Goal: Task Accomplishment & Management: Complete application form

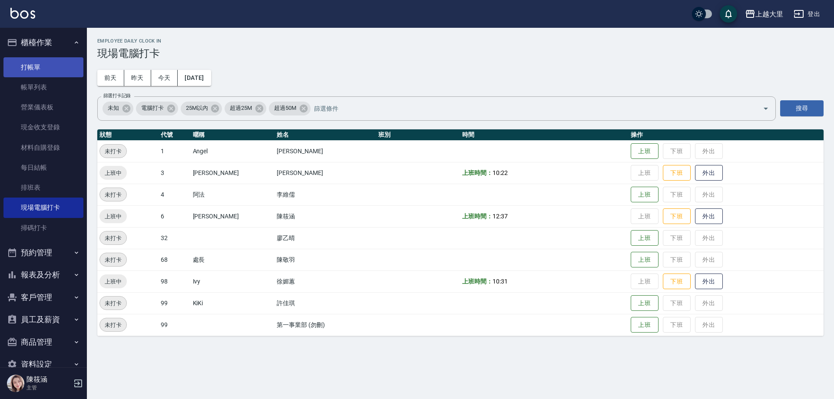
click at [44, 66] on link "打帳單" at bounding box center [43, 67] width 80 height 20
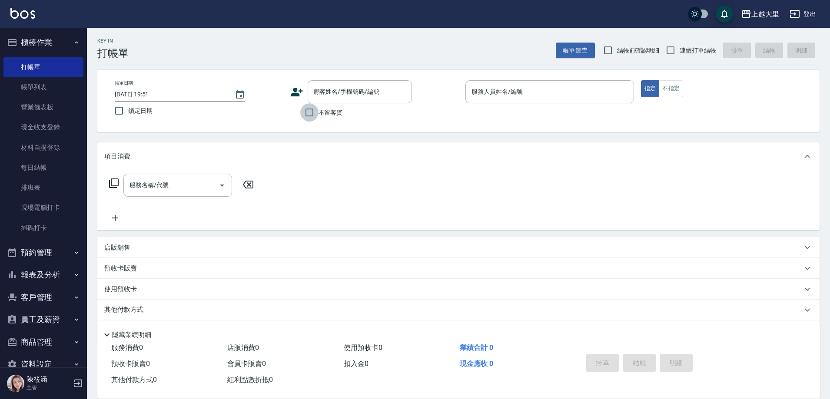
click at [307, 111] on input "不留客資" at bounding box center [309, 112] width 18 height 18
checkbox input "true"
click at [667, 46] on input "連續打單結帳" at bounding box center [670, 50] width 18 height 18
checkbox input "true"
click at [502, 93] on input "服務人員姓名/編號" at bounding box center [549, 91] width 161 height 15
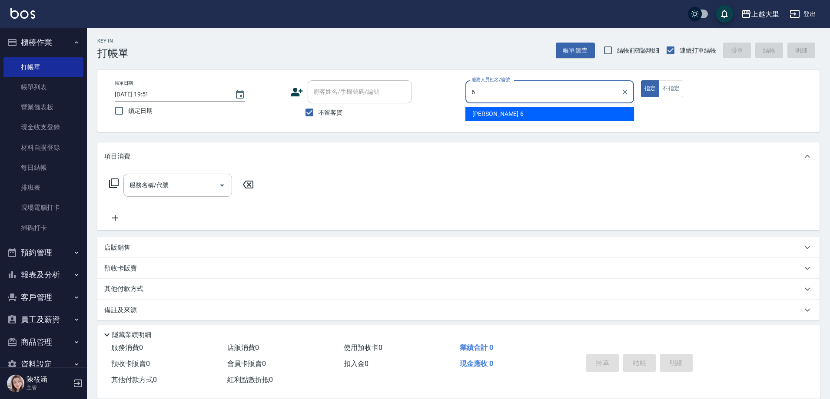
type input "[PERSON_NAME]比-6"
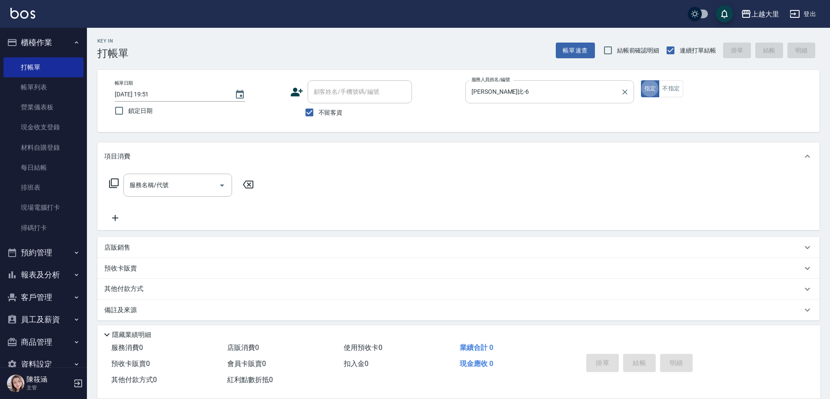
type button "true"
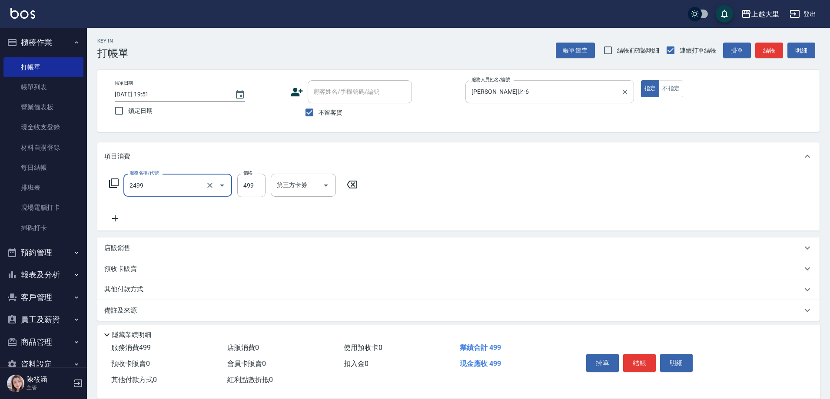
type input "499洗剪(2499)"
type input "500"
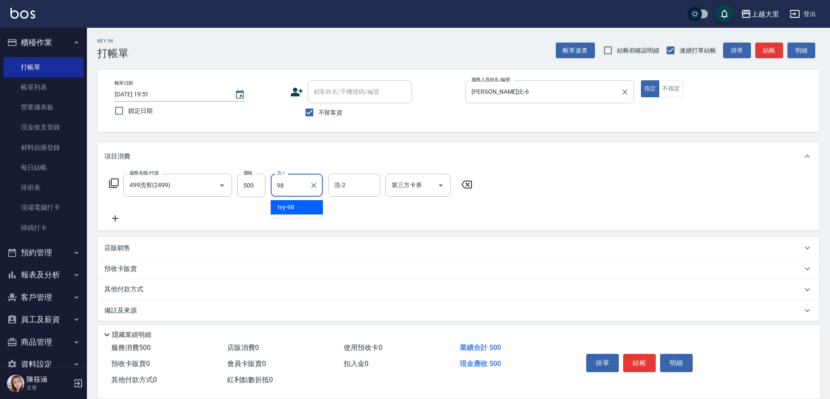
type input "Ivy-98"
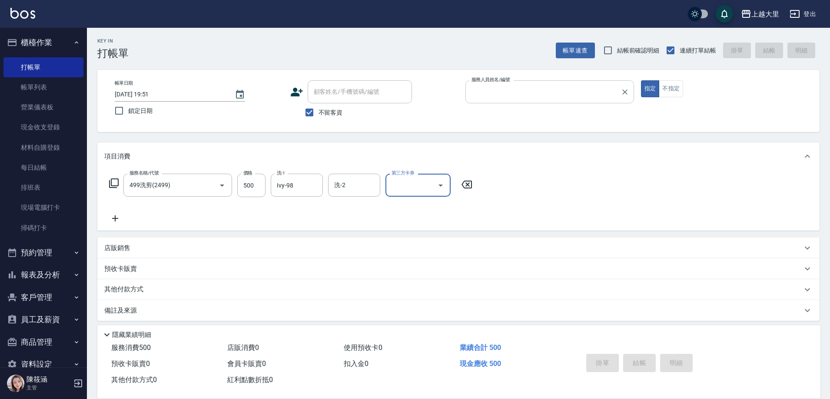
type input "6"
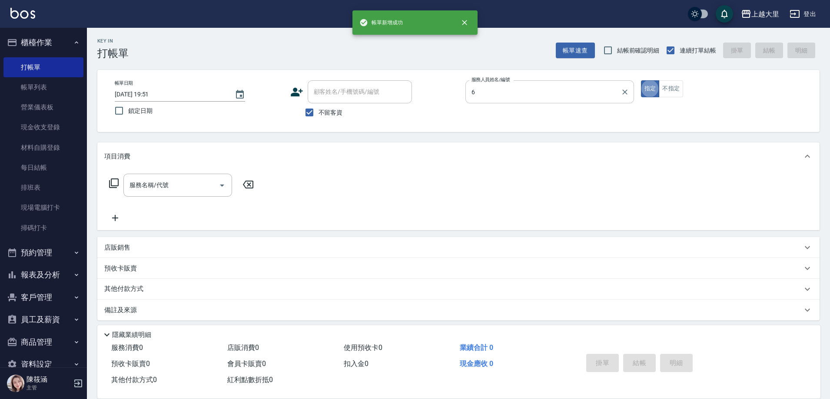
type input "[PERSON_NAME]比-6"
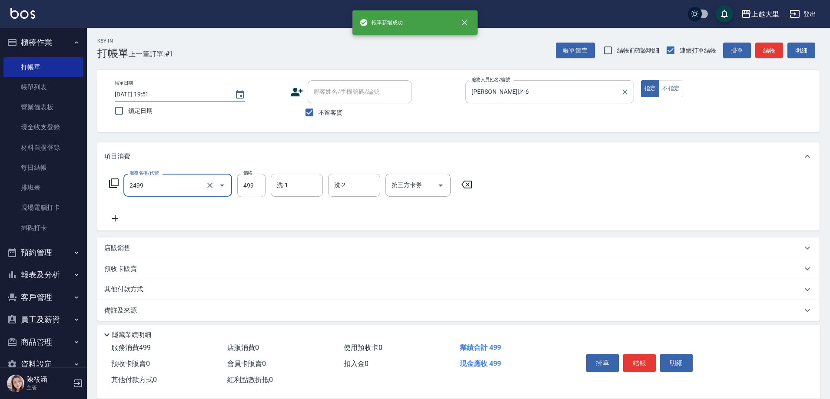
type input "499洗剪(2499)"
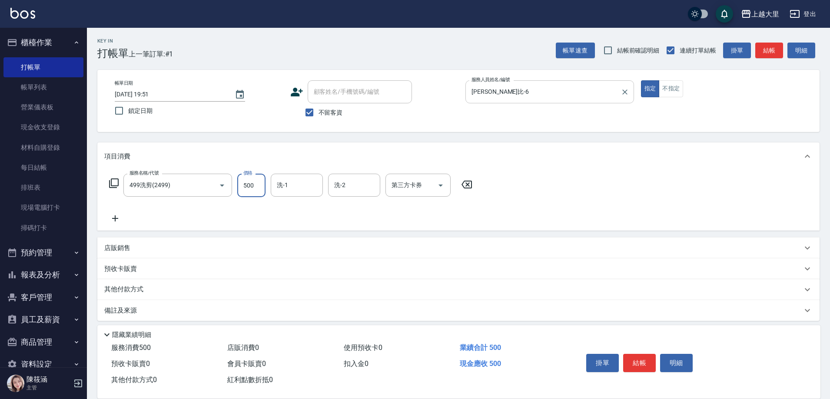
type input "500"
type input "Ivy-98"
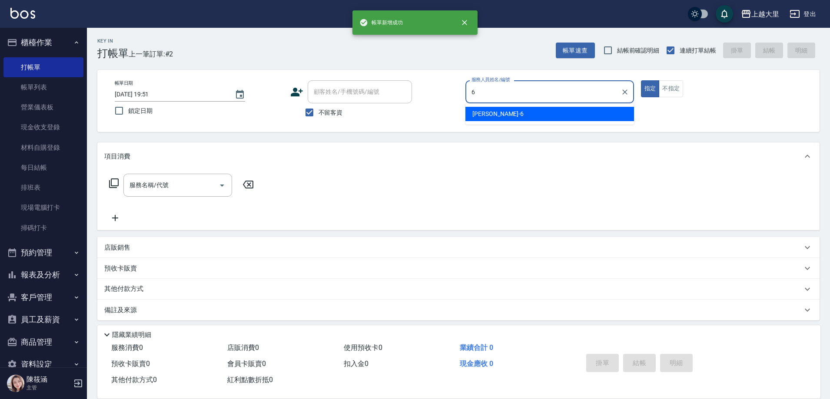
type input "[PERSON_NAME]比-6"
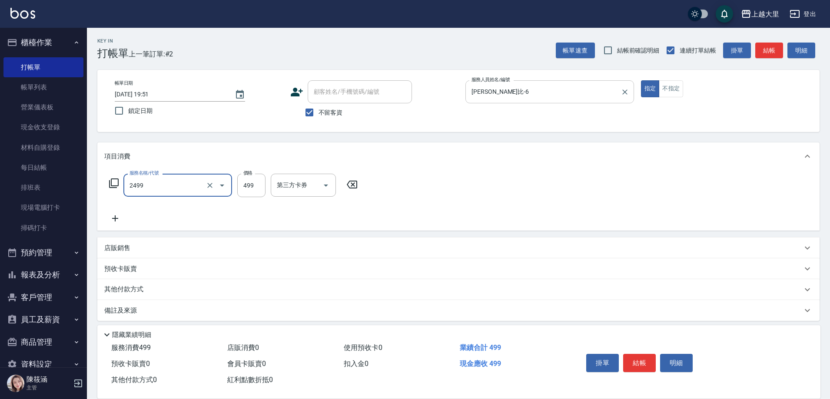
type input "499洗剪(2499)"
type input "500"
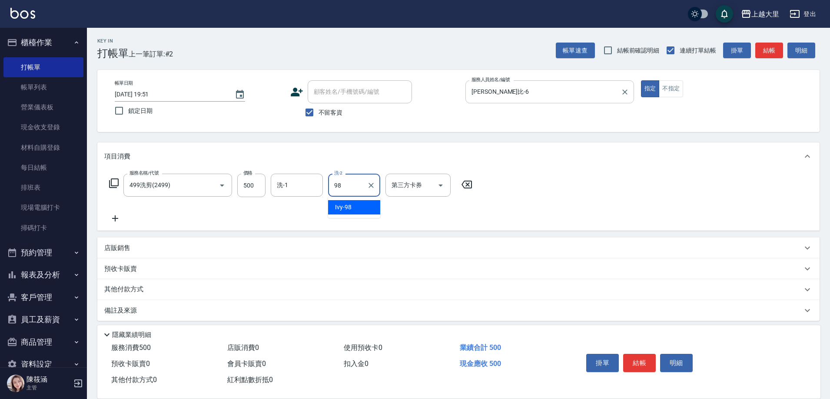
type input "Ivy-98"
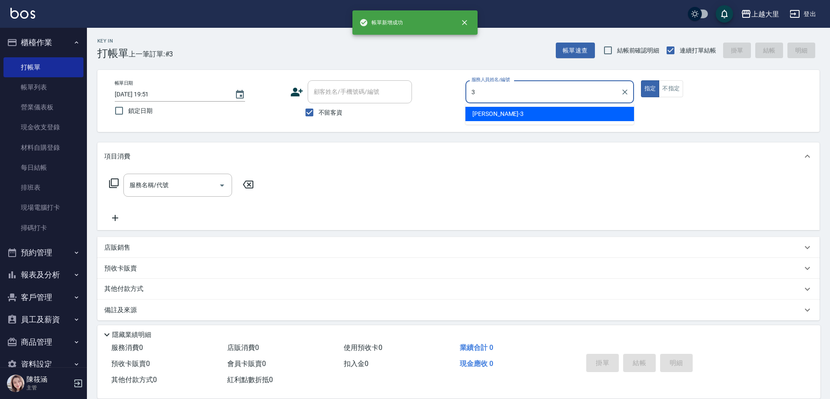
type input "[PERSON_NAME]-3"
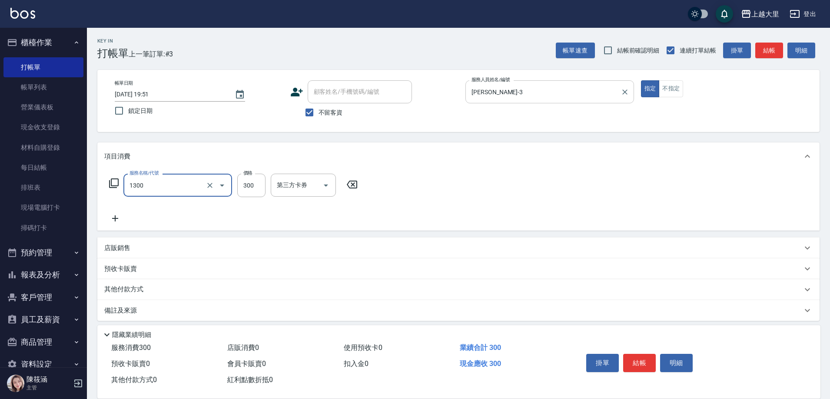
type input "健康洗髮(1300)"
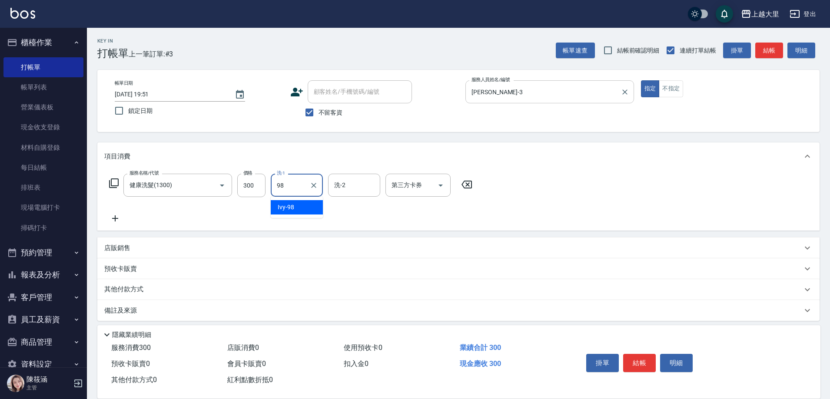
type input "Ivy-98"
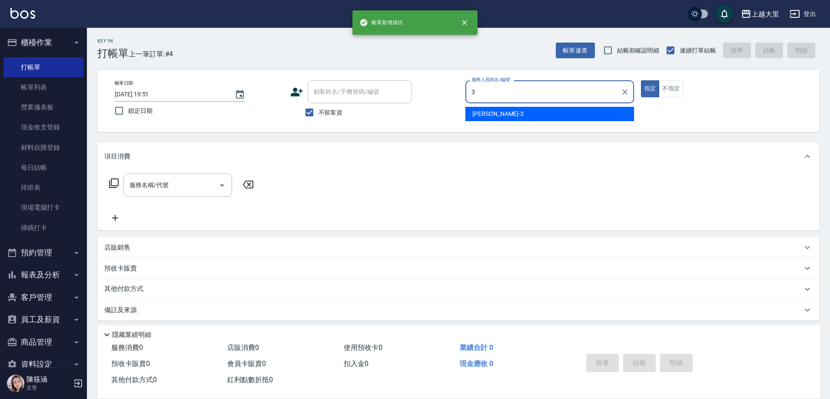
type input "[PERSON_NAME]-3"
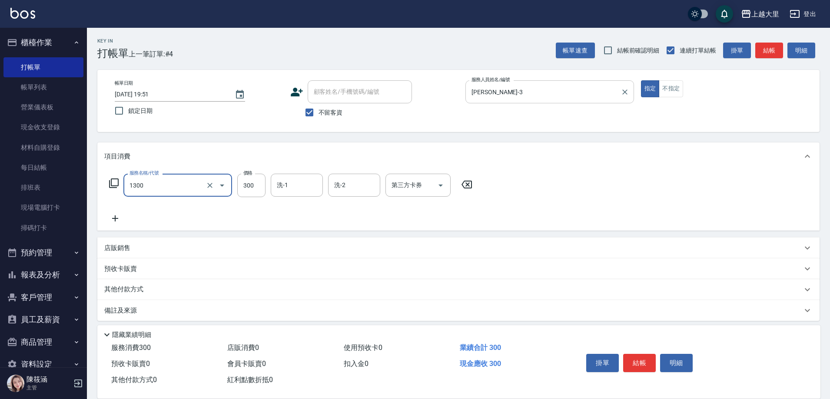
type input "健康洗髮(1300)"
type input "Ivy-98"
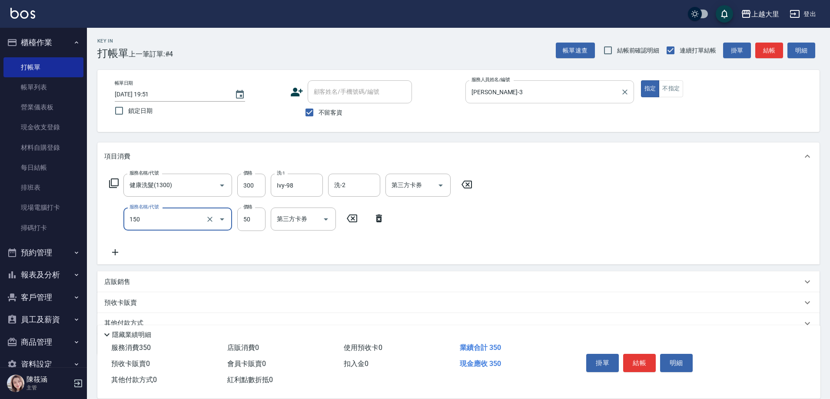
type input "精油50(150)"
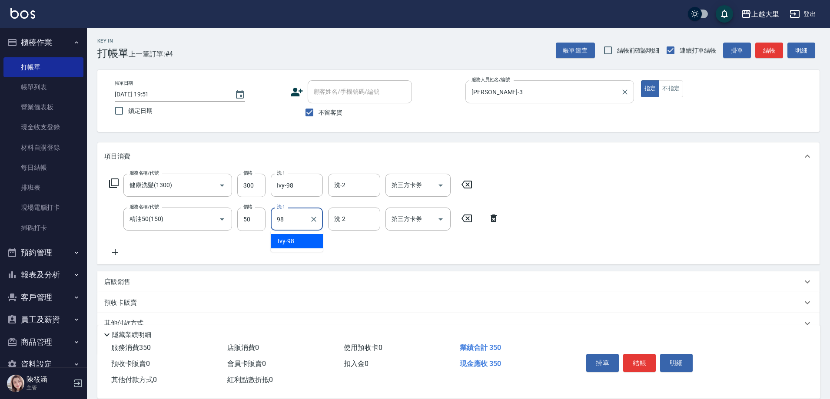
type input "Ivy-98"
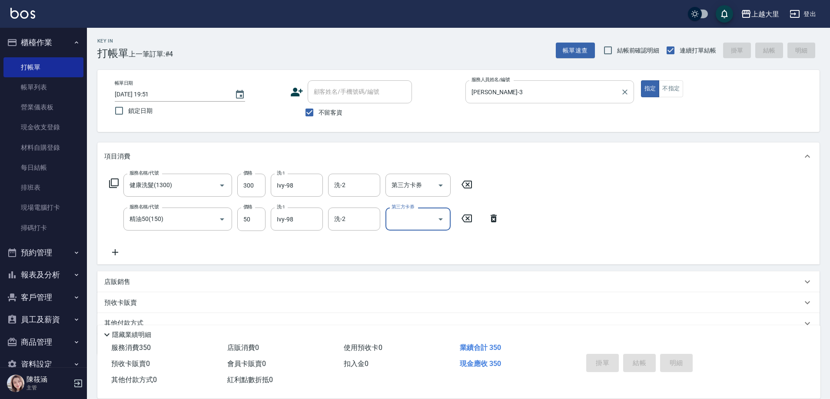
type input "[DATE] 19:52"
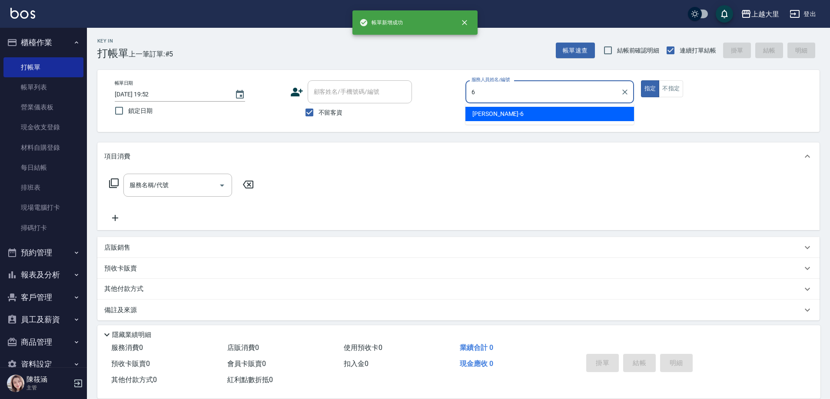
type input "[PERSON_NAME]比-6"
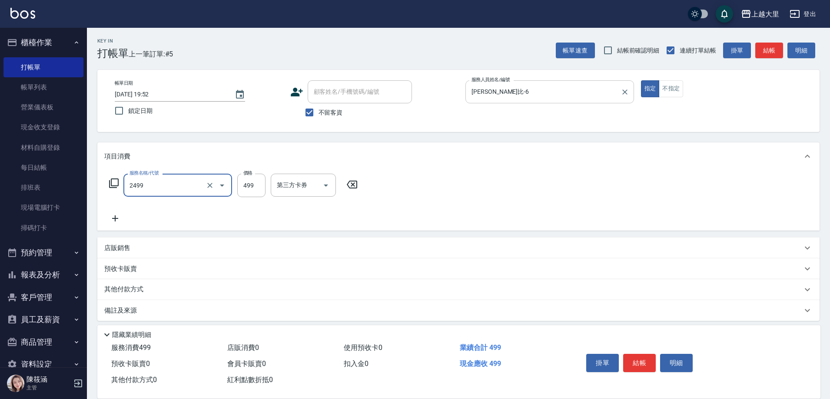
type input "499洗剪(2499)"
click at [262, 186] on input "499" at bounding box center [251, 185] width 28 height 23
type input "500"
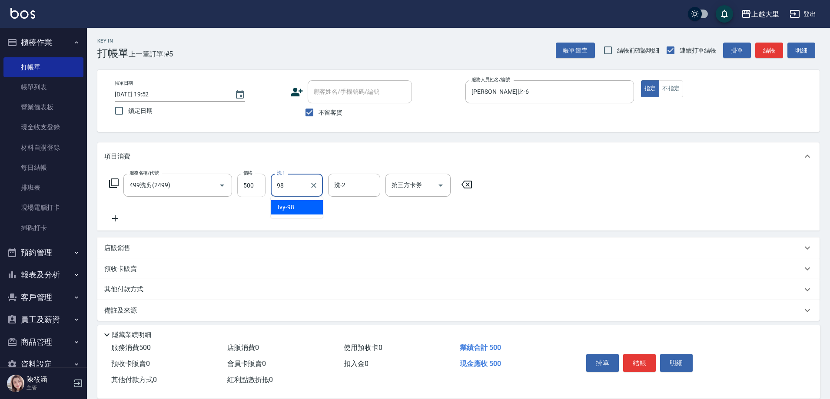
type input "Ivy-98"
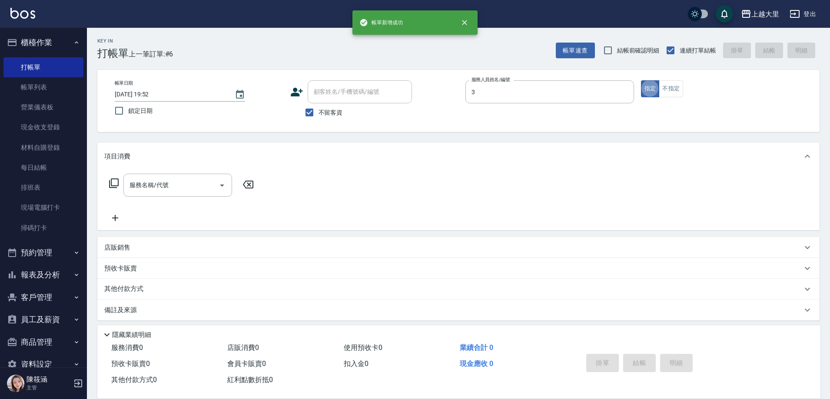
type input "[PERSON_NAME]-3"
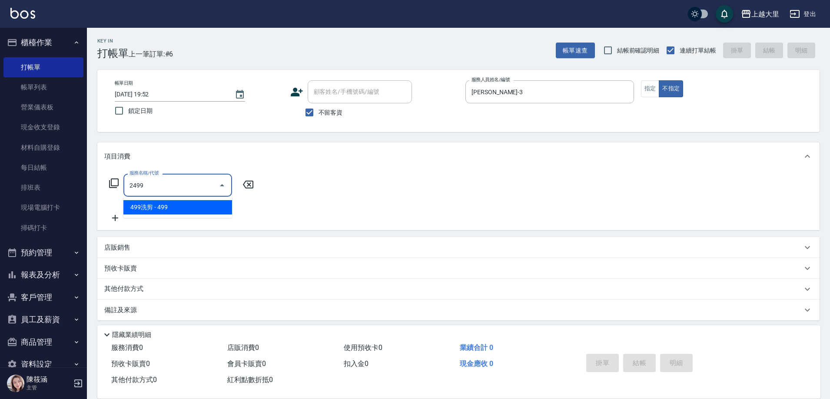
type input "499洗剪(2499)"
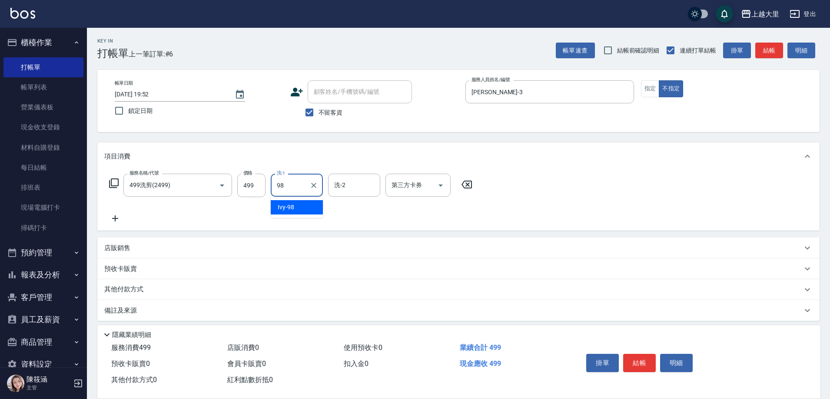
type input "Ivy-98"
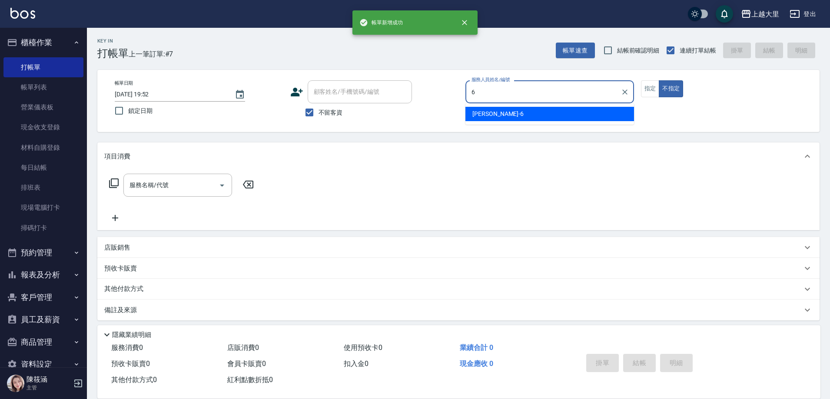
type input "[PERSON_NAME]比-6"
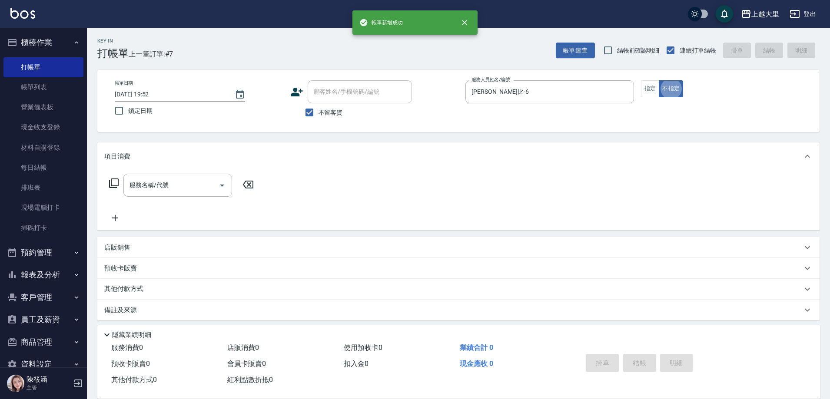
type button "false"
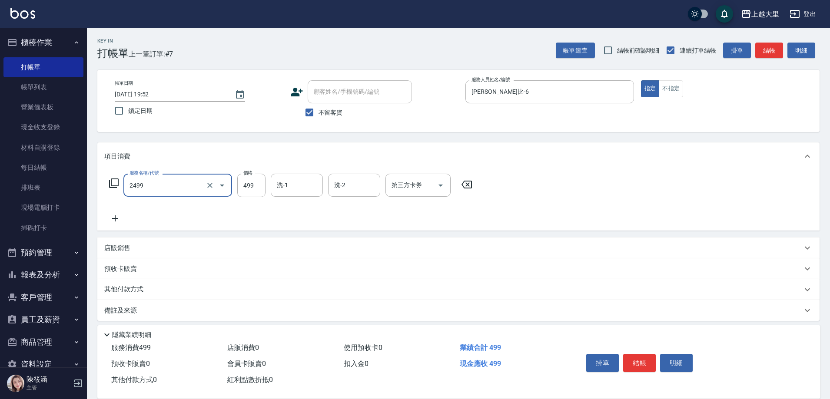
type input "499洗剪(2499)"
type input "500"
type input "Ivy-98"
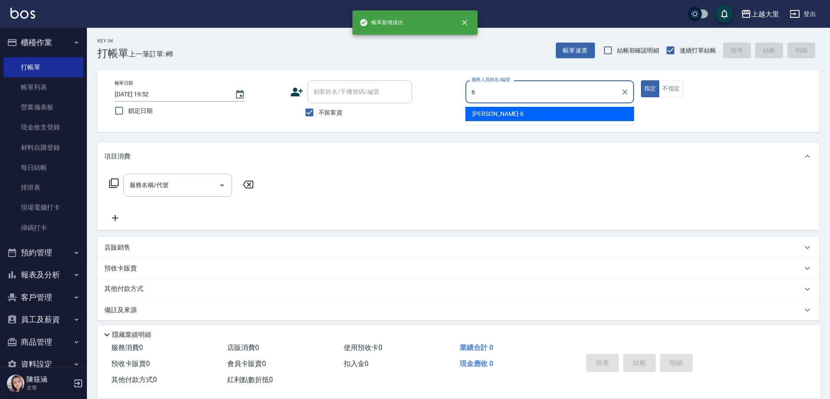
type input "[PERSON_NAME]比-6"
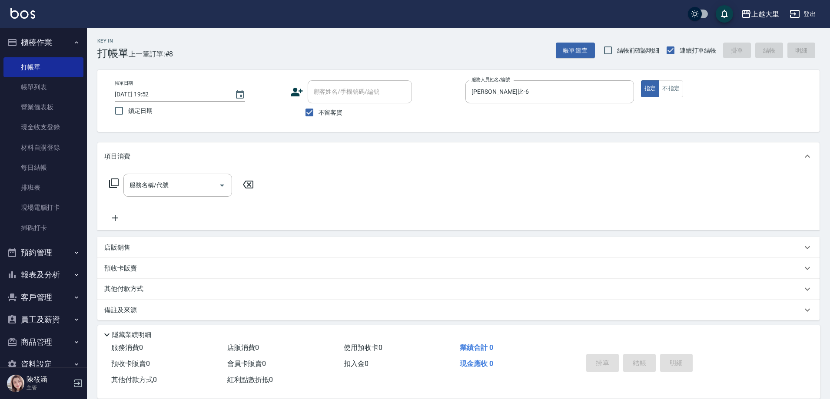
click at [160, 247] on div "店販銷售" at bounding box center [453, 247] width 698 height 9
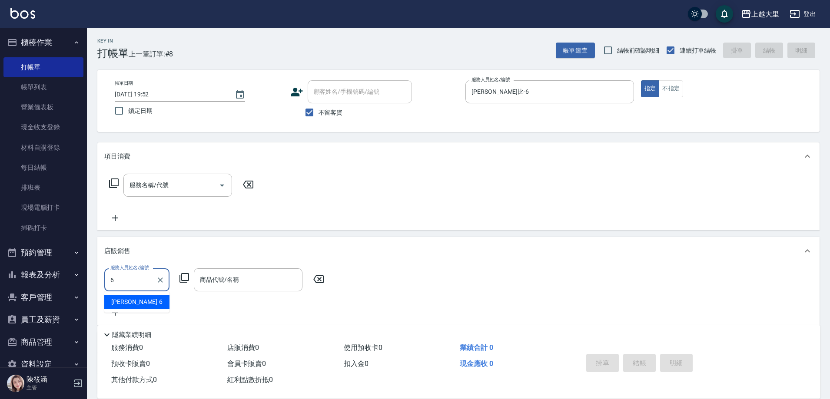
type input "[PERSON_NAME]比-6"
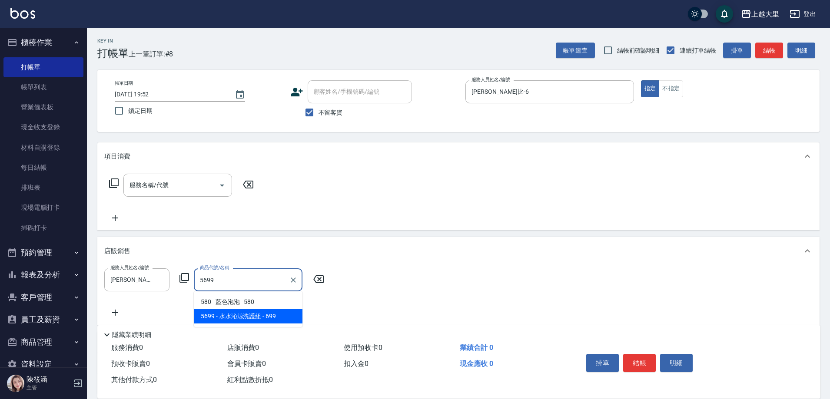
type input "[PERSON_NAME]涼洗護組"
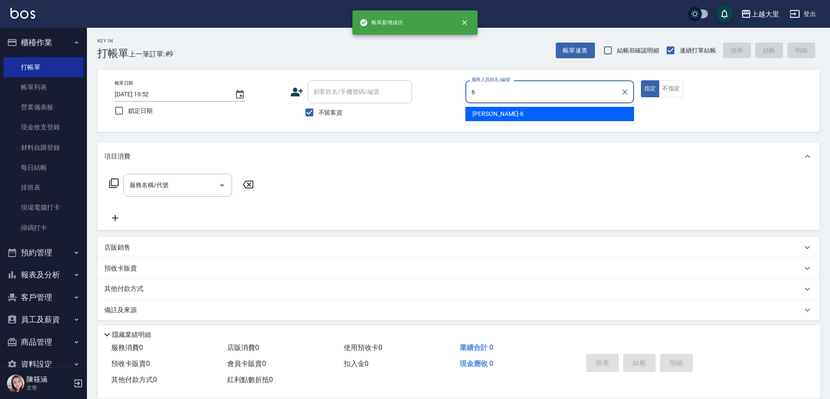
type input "[PERSON_NAME]比-6"
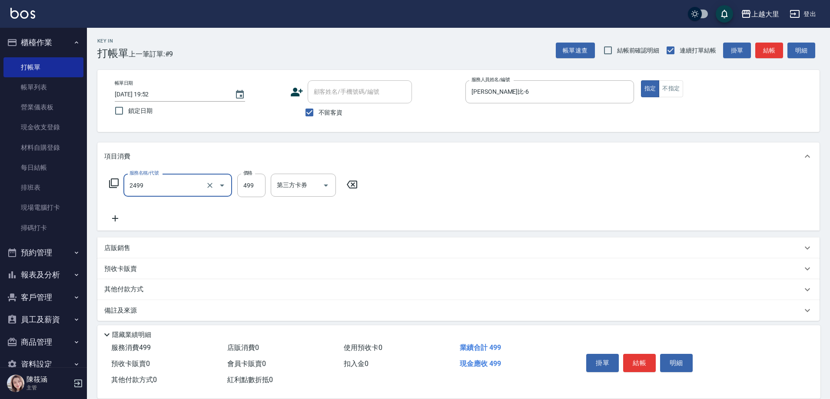
type input "499洗剪(2499)"
type input "500"
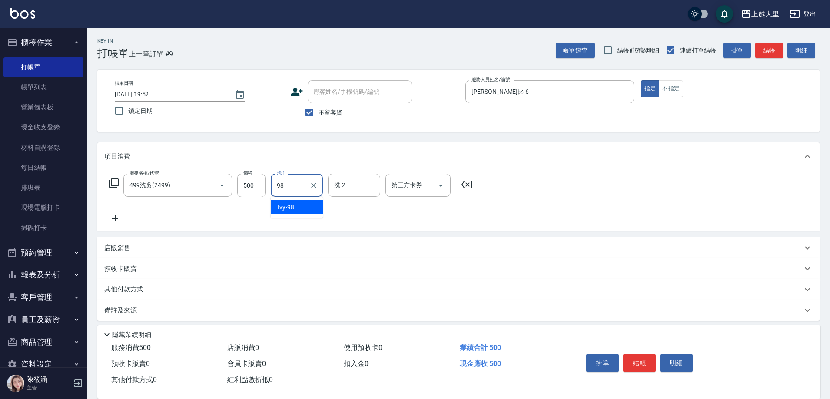
type input "Ivy-98"
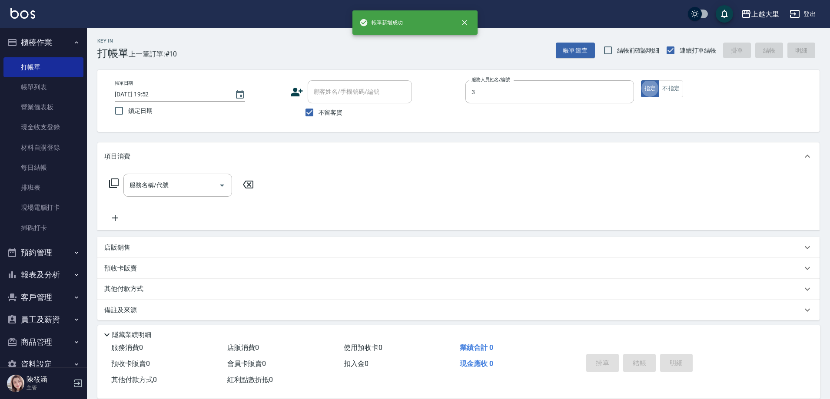
type input "[PERSON_NAME]-3"
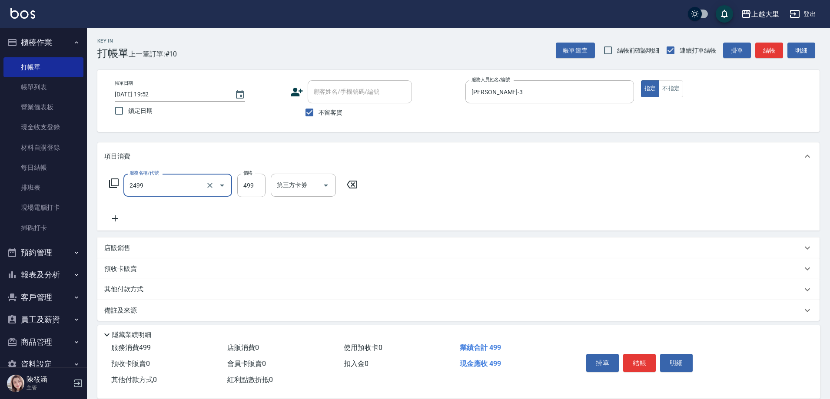
type input "499洗剪(2499)"
type input "399"
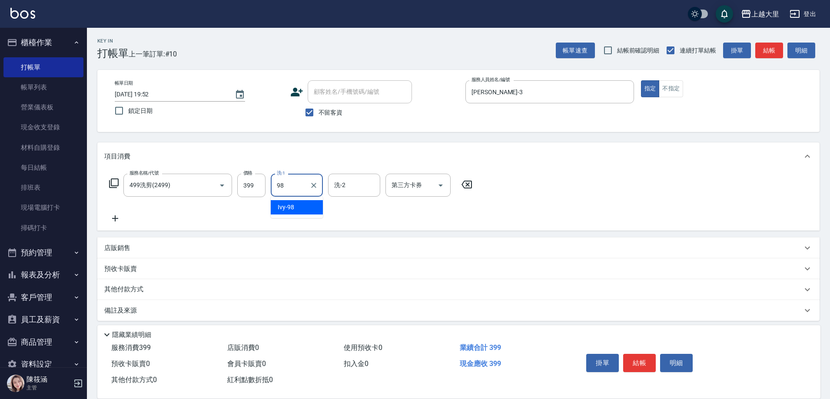
type input "Ivy-98"
click at [437, 186] on icon "Open" at bounding box center [440, 185] width 10 height 10
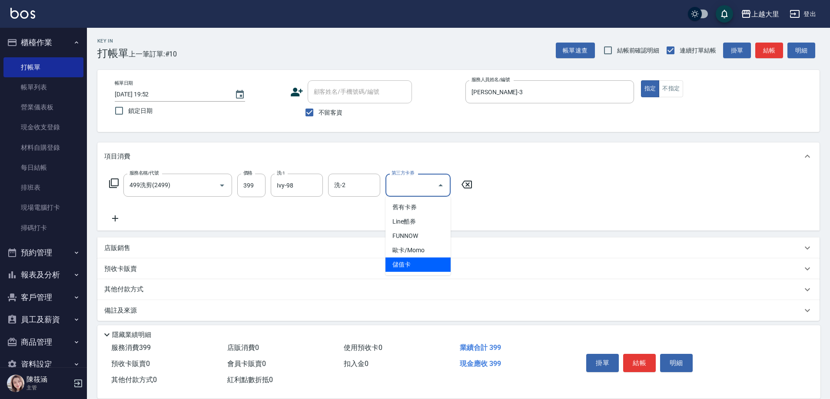
click at [427, 265] on span "儲值卡" at bounding box center [417, 265] width 65 height 14
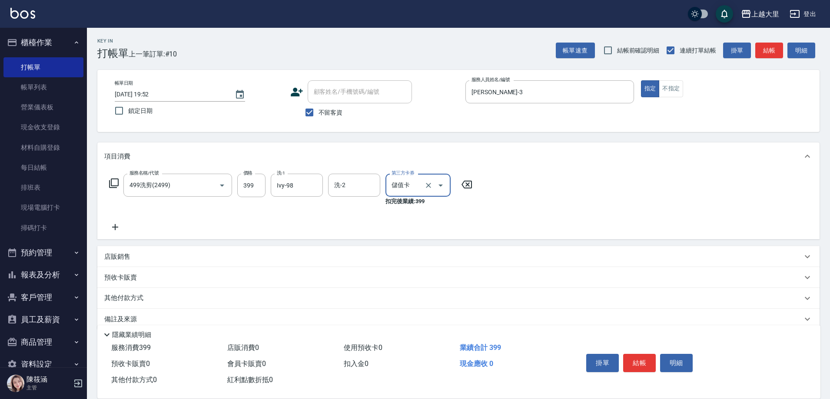
type input "儲值卡"
click at [632, 354] on button "結帳" at bounding box center [639, 363] width 33 height 18
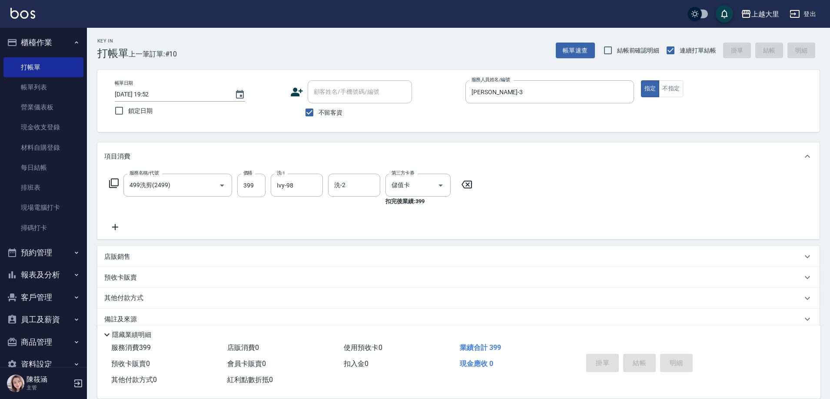
type input "[DATE] 19:53"
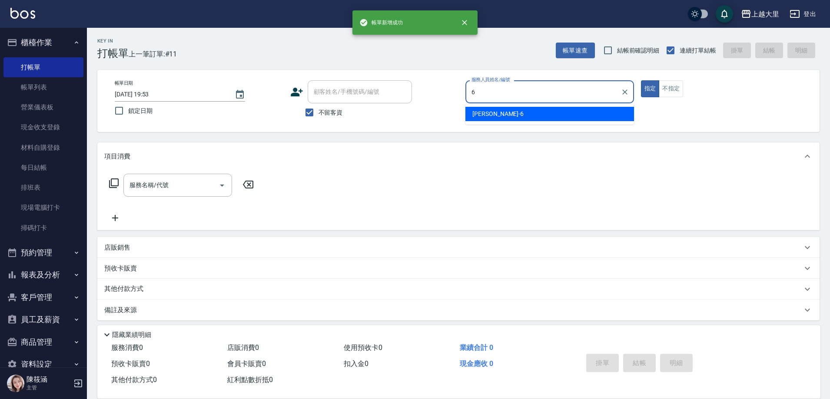
type input "[PERSON_NAME]比-6"
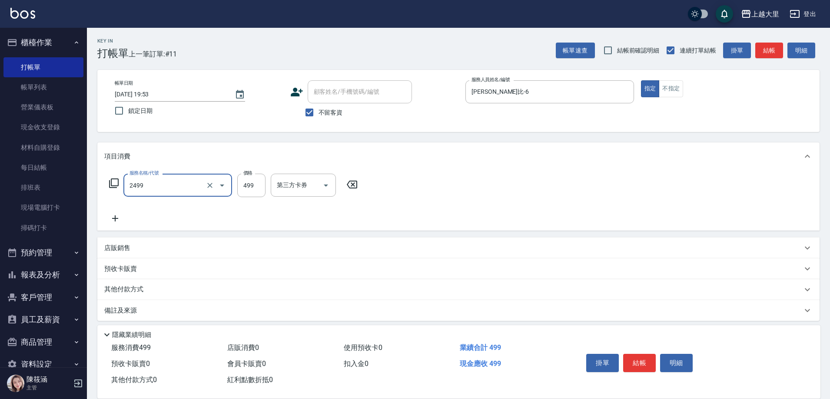
type input "499洗剪(2499)"
type input "500"
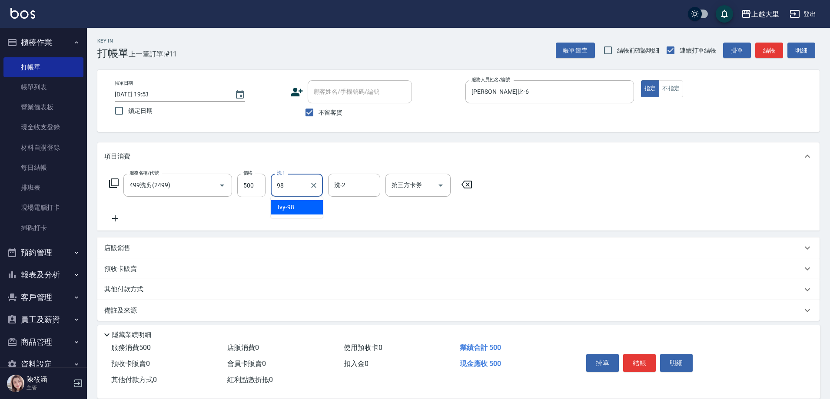
type input "Ivy-98"
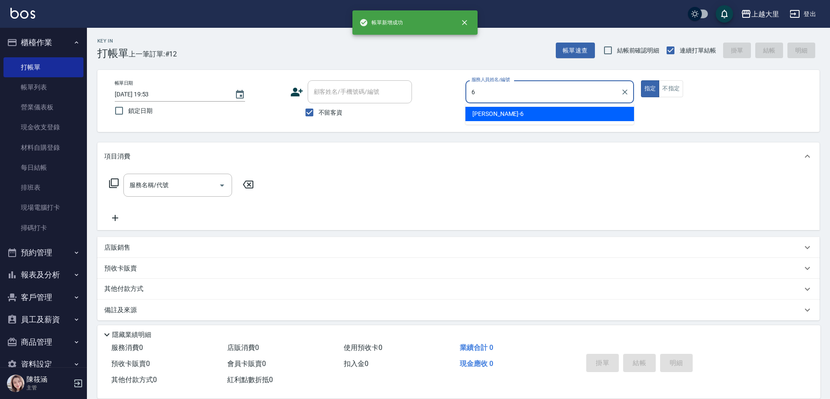
type input "[PERSON_NAME]比-6"
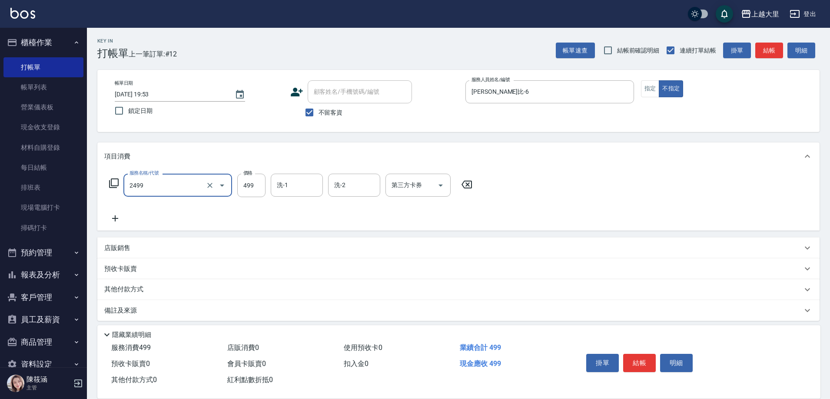
type input "499洗剪(2499)"
type input "Ivy-98"
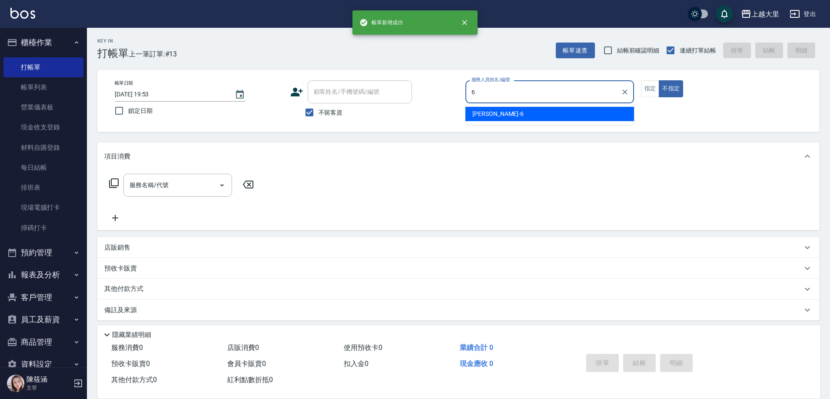
type input "[PERSON_NAME]比-6"
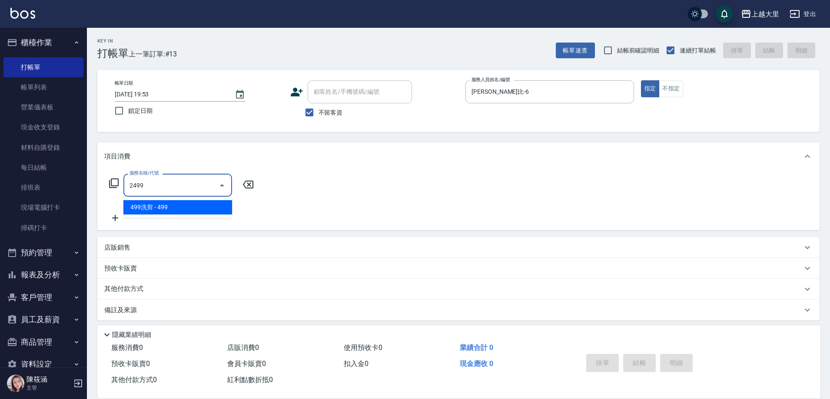
type input "499洗剪(2499)"
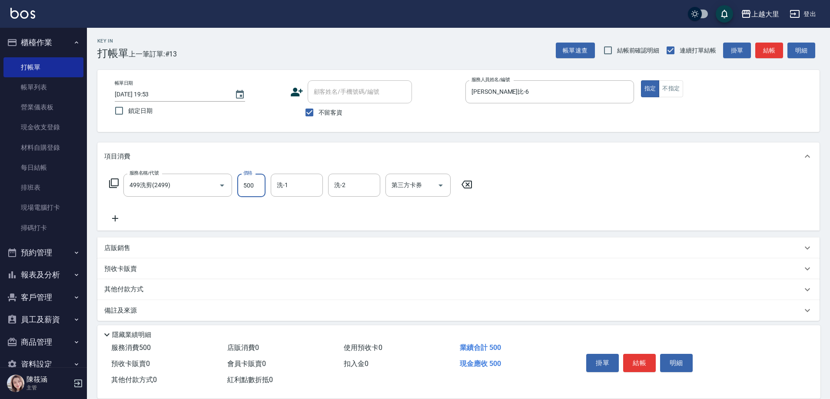
type input "500"
type input "Ivy-98"
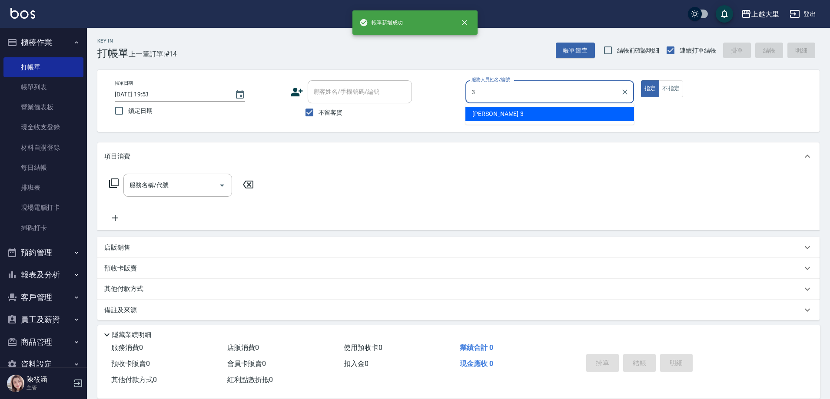
type input "[PERSON_NAME]-3"
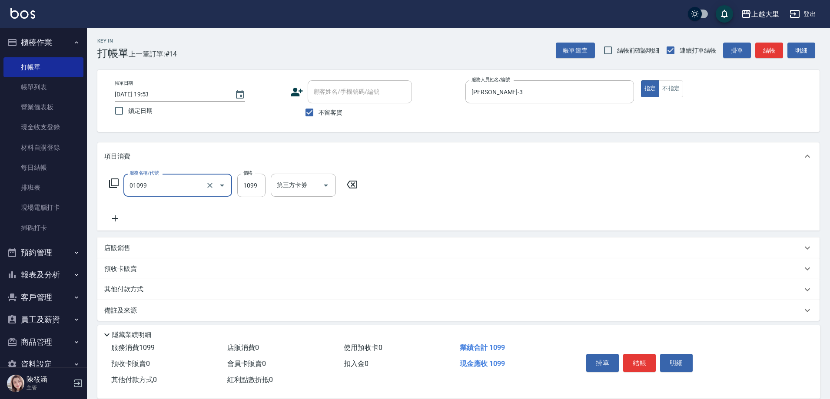
type input "精油SPA+剪（套餐）(01099)"
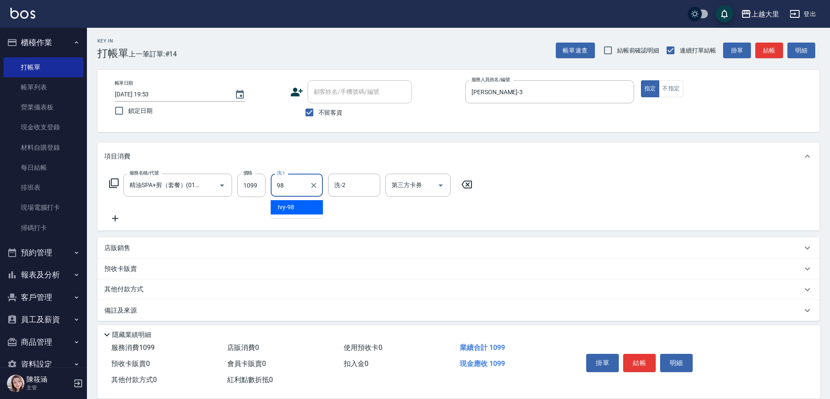
type input "Ivy-98"
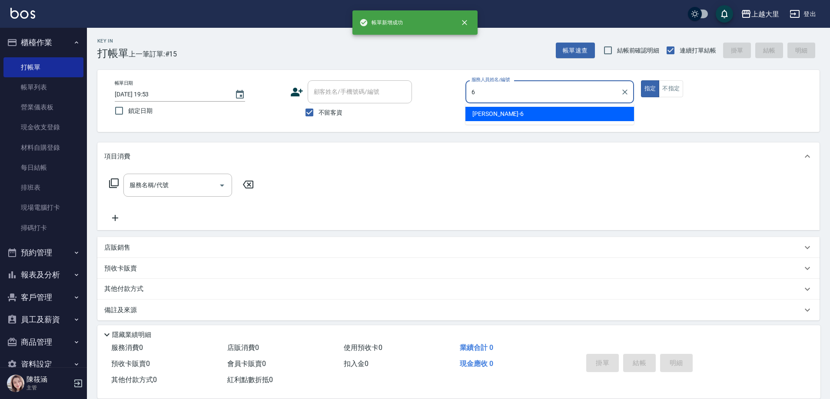
type input "[PERSON_NAME]比-6"
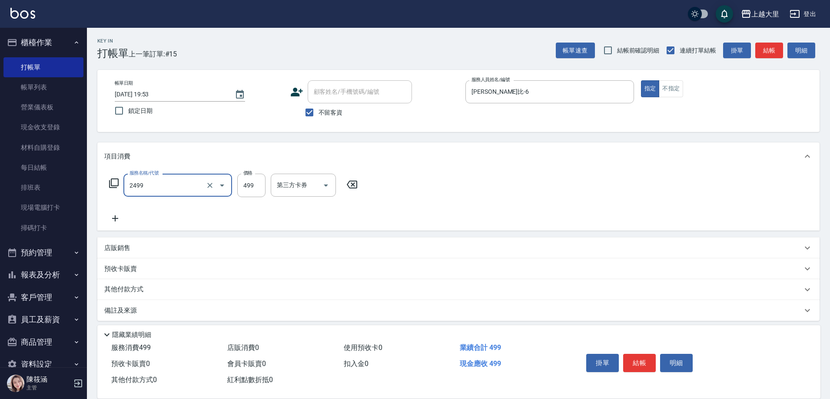
type input "499洗剪(2499)"
type input "500"
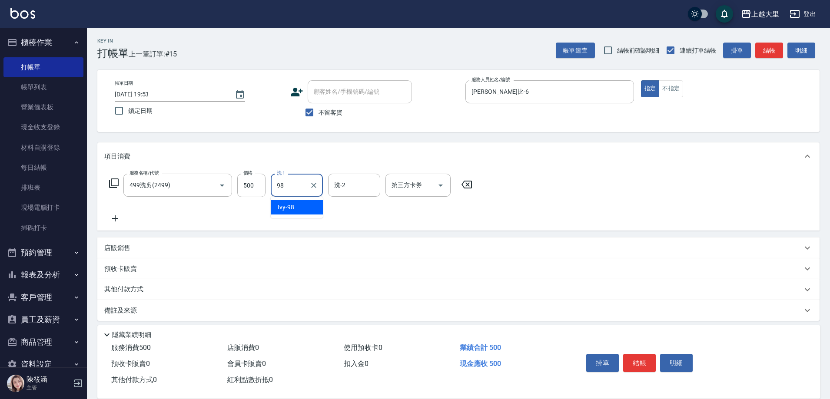
type input "Ivy-98"
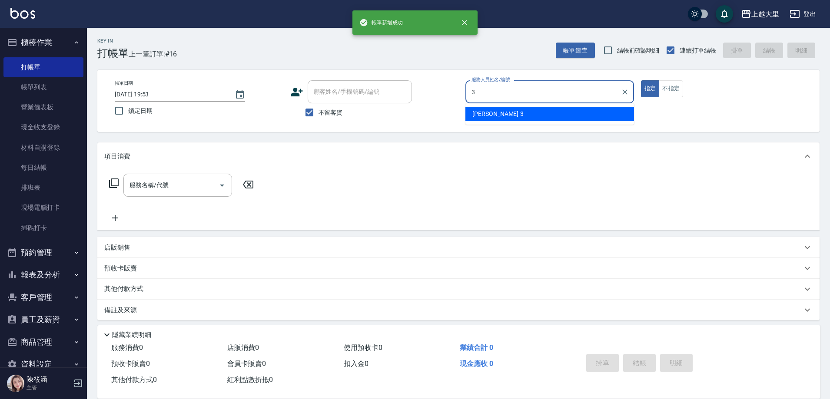
type input "[PERSON_NAME]-3"
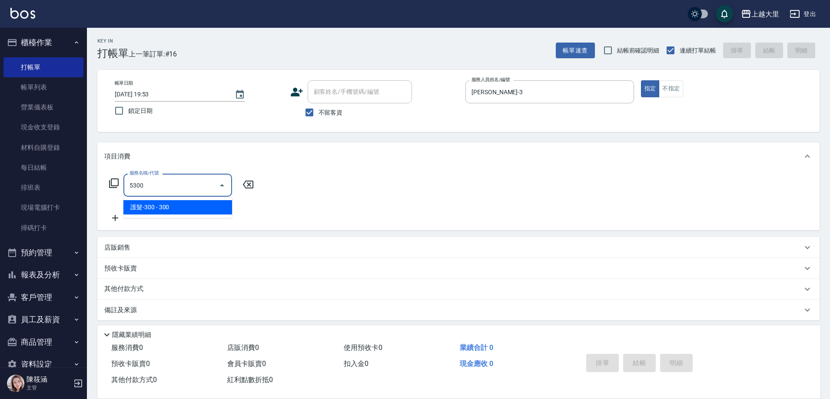
type input "護髮-300(5300)"
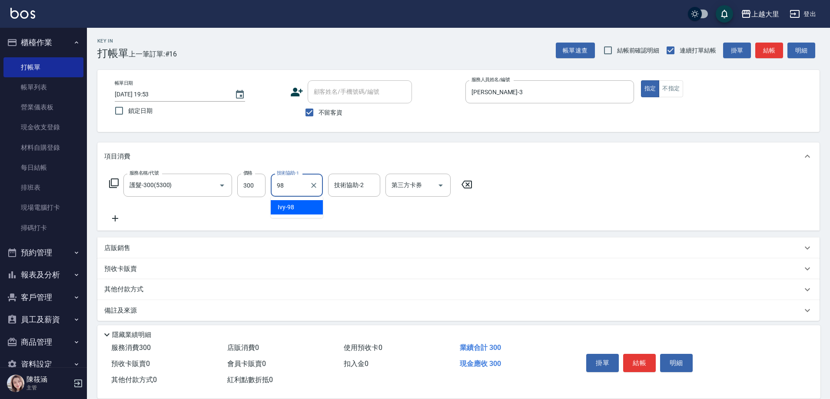
type input "Ivy-98"
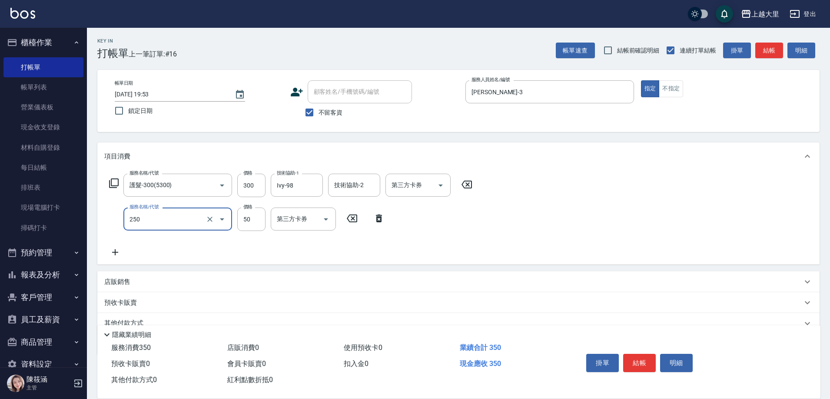
type input "剪[PERSON_NAME]50(250)"
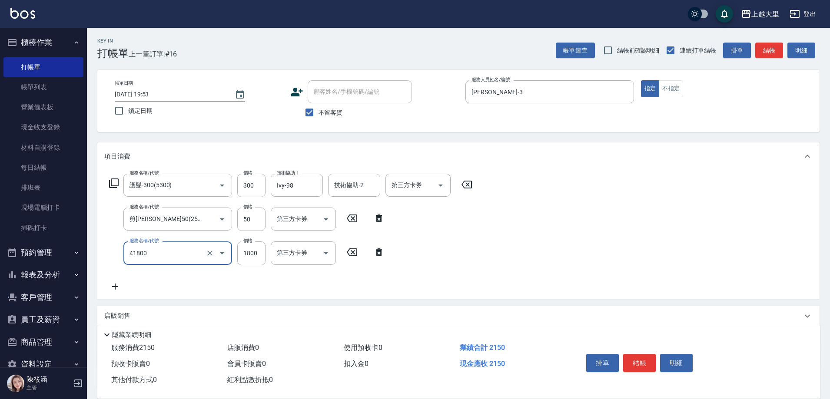
type input "染女L1800(41800)"
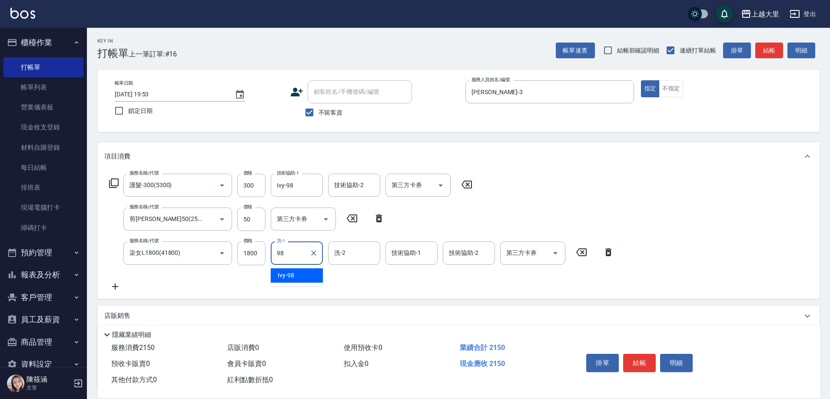
type input "Ivy-98"
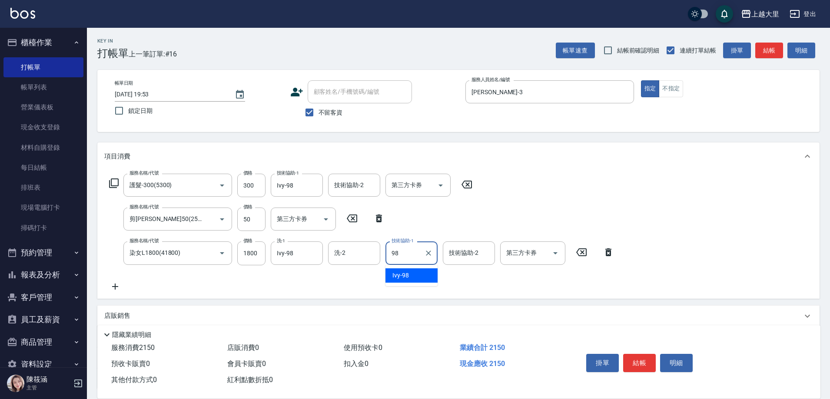
type input "Ivy-98"
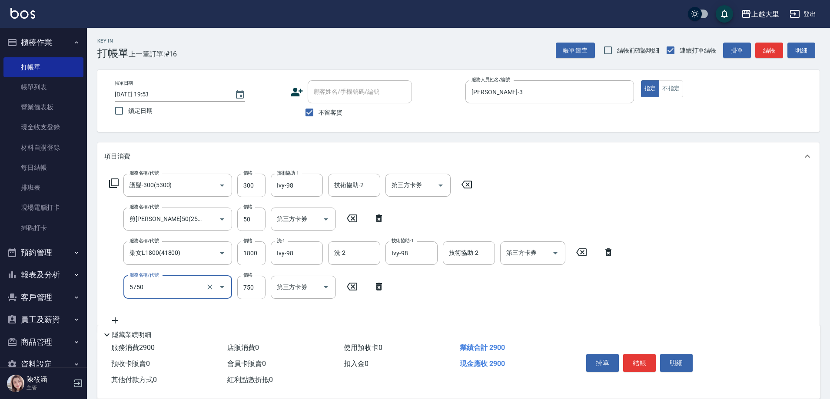
type input "護髮-750(5750)"
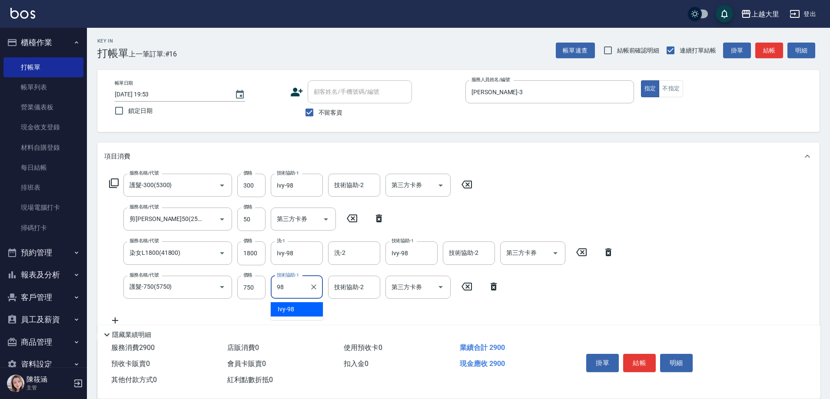
type input "Ivy-98"
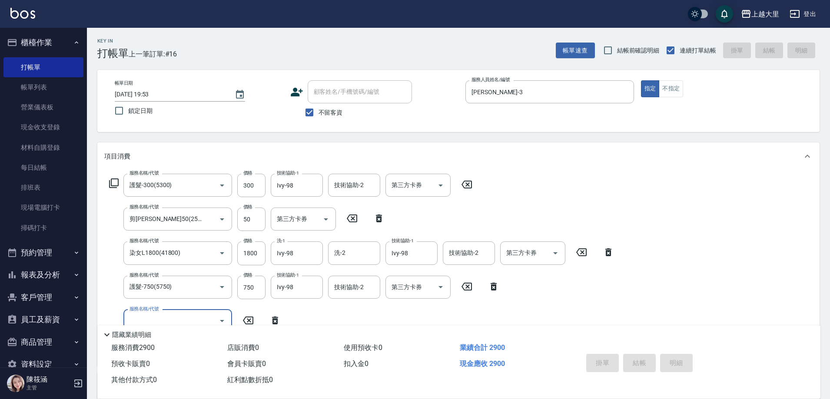
type input "[DATE] 19:54"
